Goal: Transaction & Acquisition: Purchase product/service

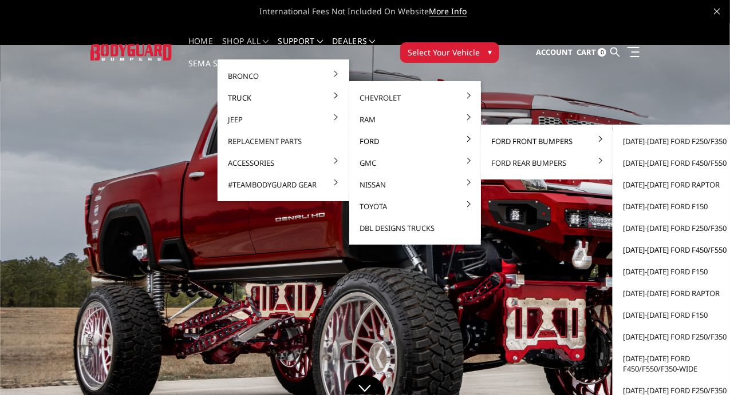
click at [648, 252] on link "[DATE]-[DATE] Ford F450/F550" at bounding box center [678, 250] width 122 height 22
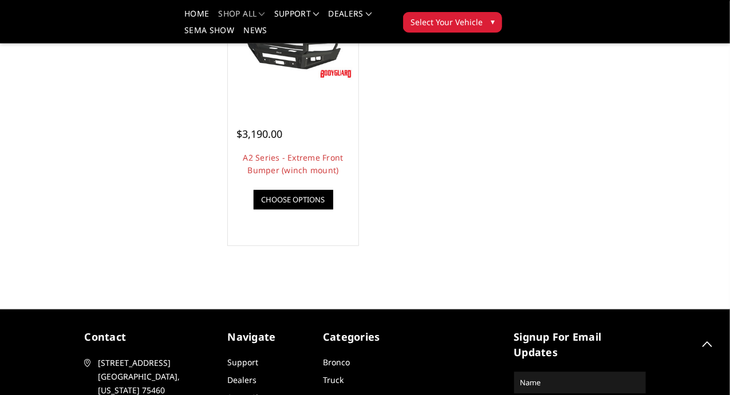
scroll to position [1006, 0]
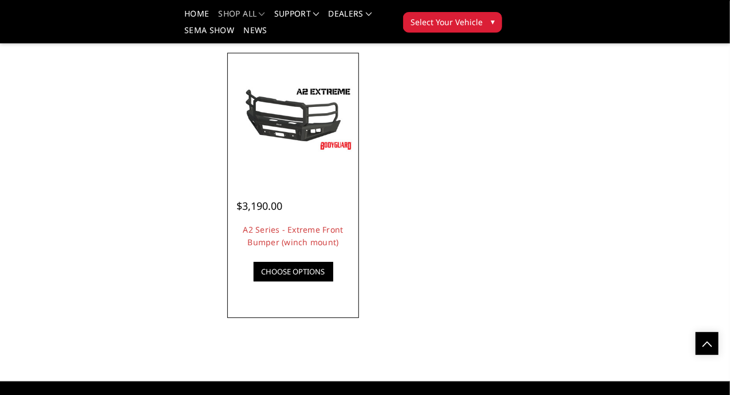
click at [0, 0] on img at bounding box center [0, 0] width 0 height 0
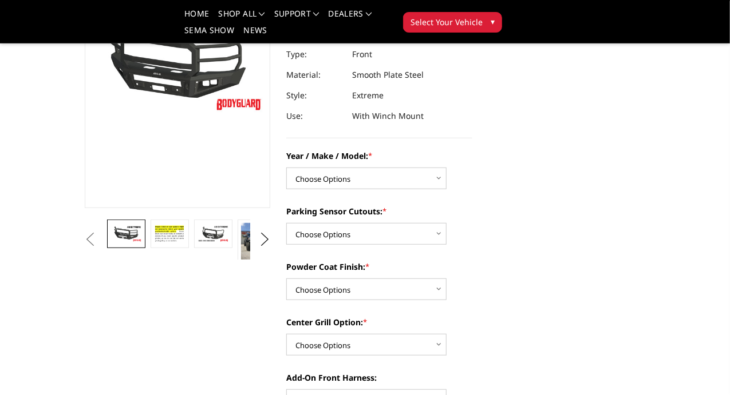
scroll to position [135, 0]
click at [284, 247] on img at bounding box center [299, 235] width 31 height 23
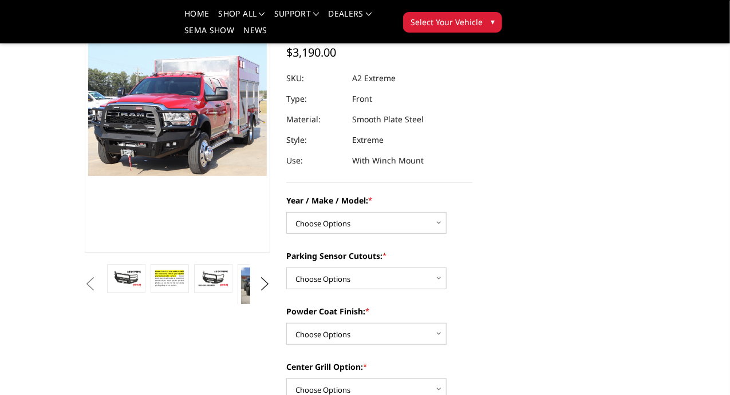
scroll to position [90, 0]
click at [241, 310] on img at bounding box center [256, 288] width 31 height 41
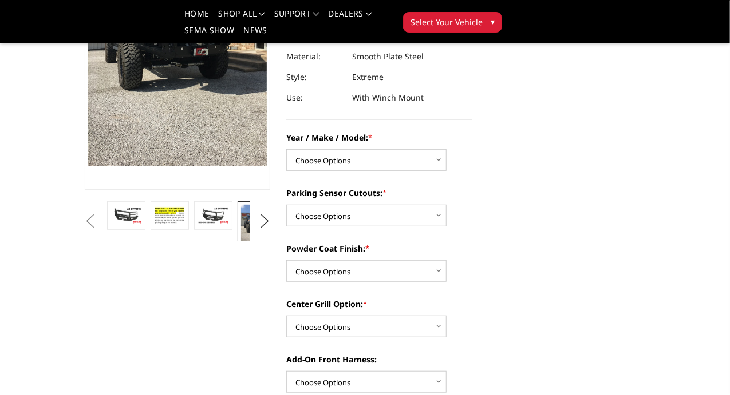
scroll to position [160, 0]
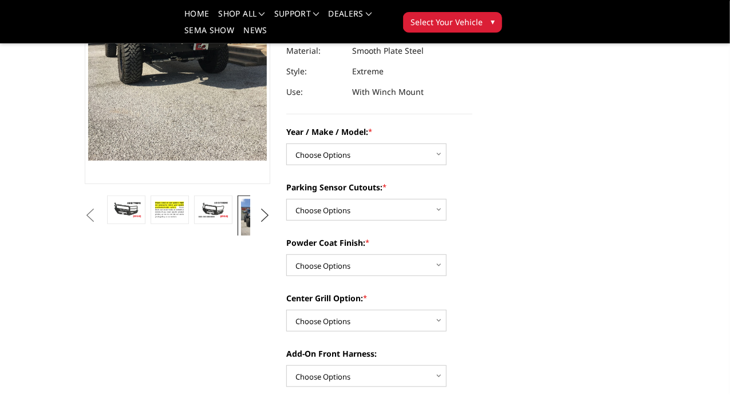
click at [266, 224] on button "Next" at bounding box center [264, 215] width 17 height 17
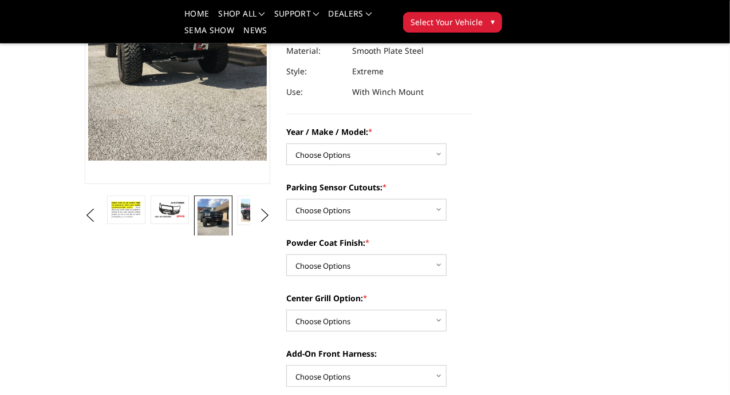
click at [284, 223] on img at bounding box center [299, 210] width 31 height 23
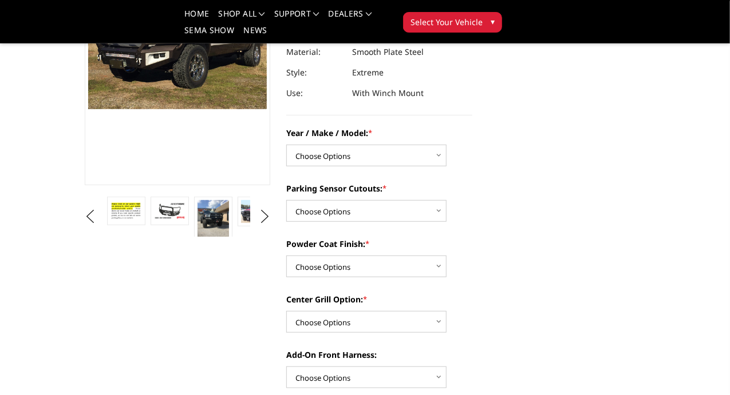
scroll to position [117, 0]
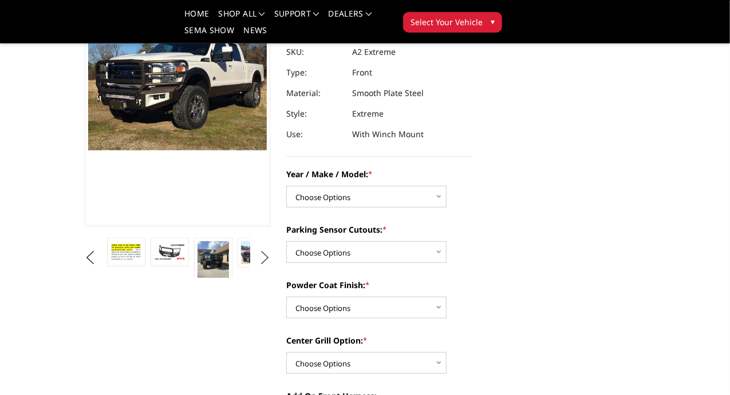
click at [259, 267] on button "Next" at bounding box center [264, 257] width 17 height 17
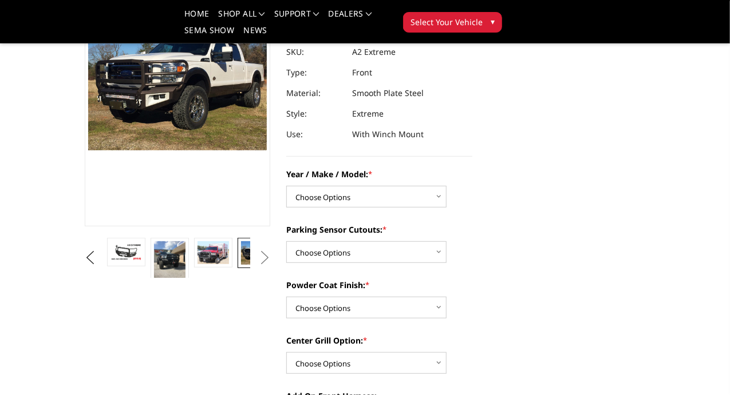
click at [284, 265] on img at bounding box center [299, 252] width 31 height 23
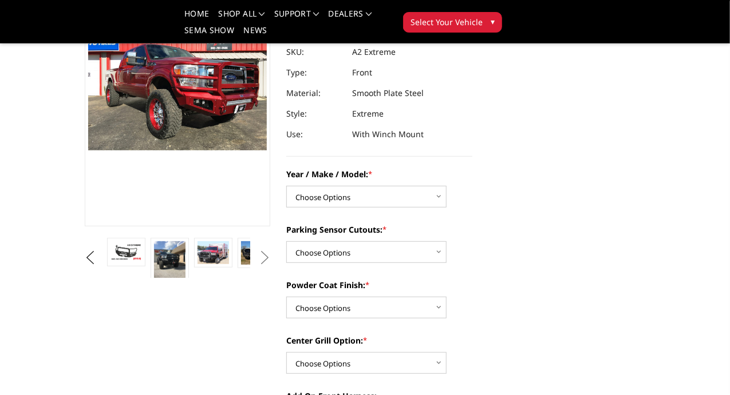
scroll to position [0, 0]
